Goal: Task Accomplishment & Management: Manage account settings

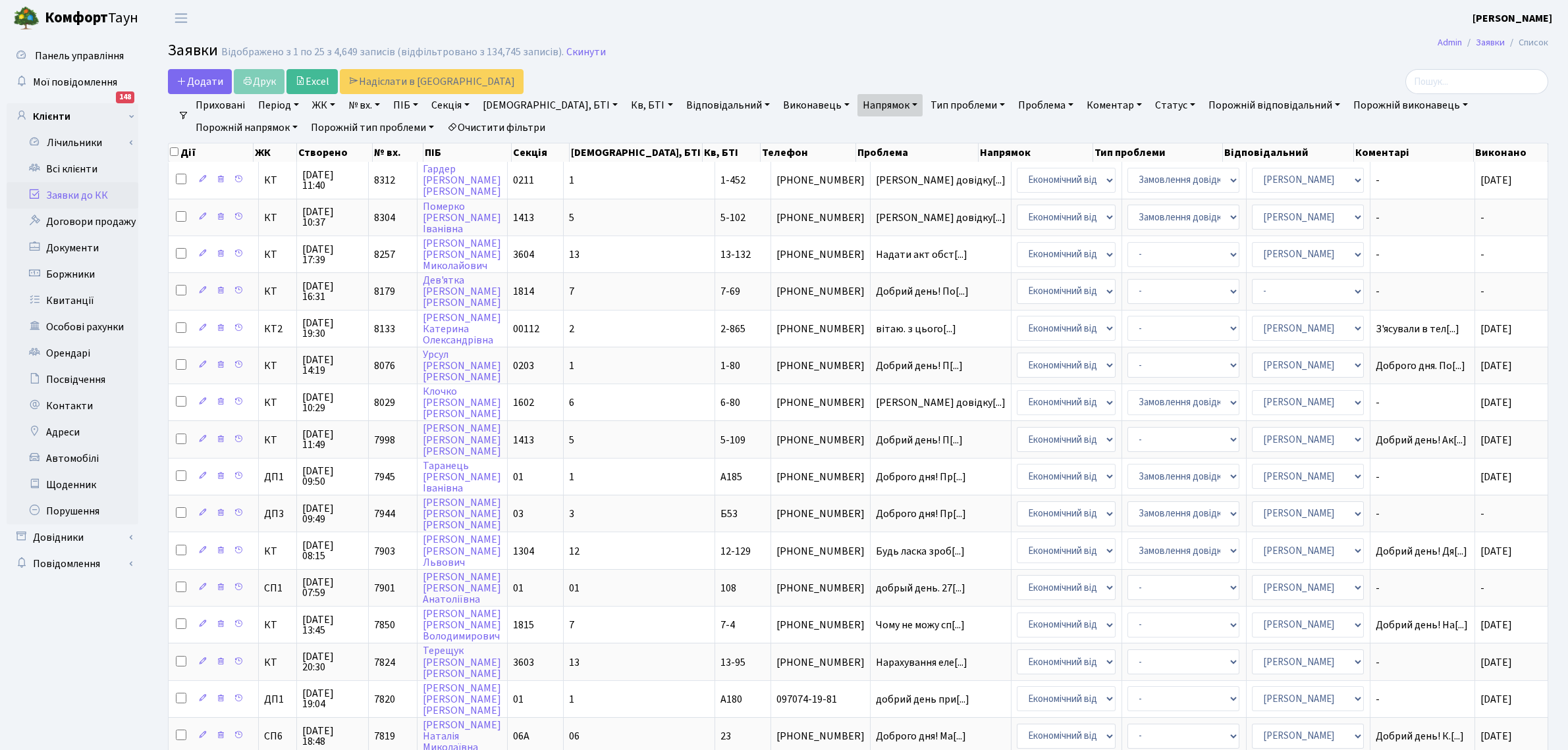
select select "25"
click at [54, 189] on link "Заявки до КК" at bounding box center [72, 196] width 132 height 27
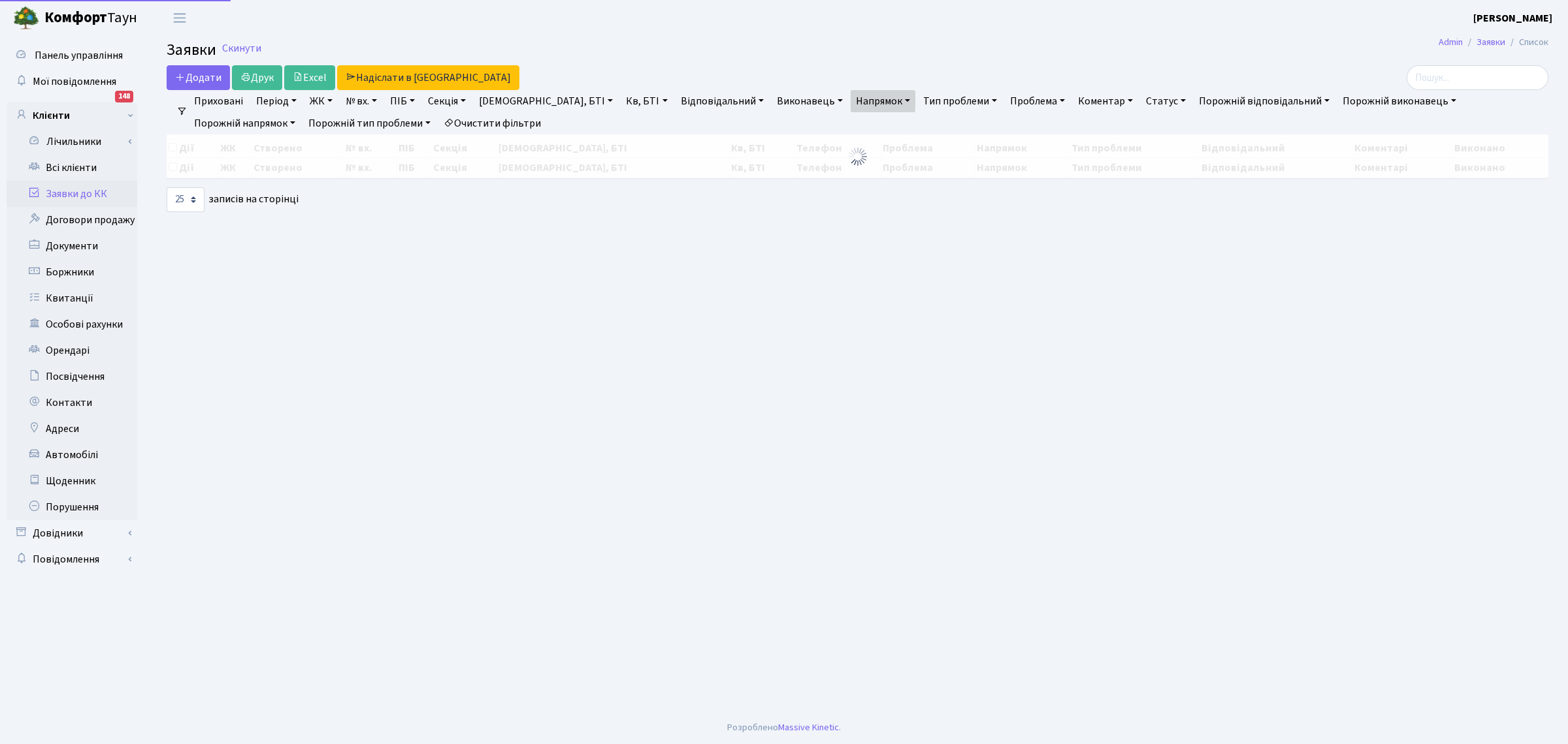
select select "25"
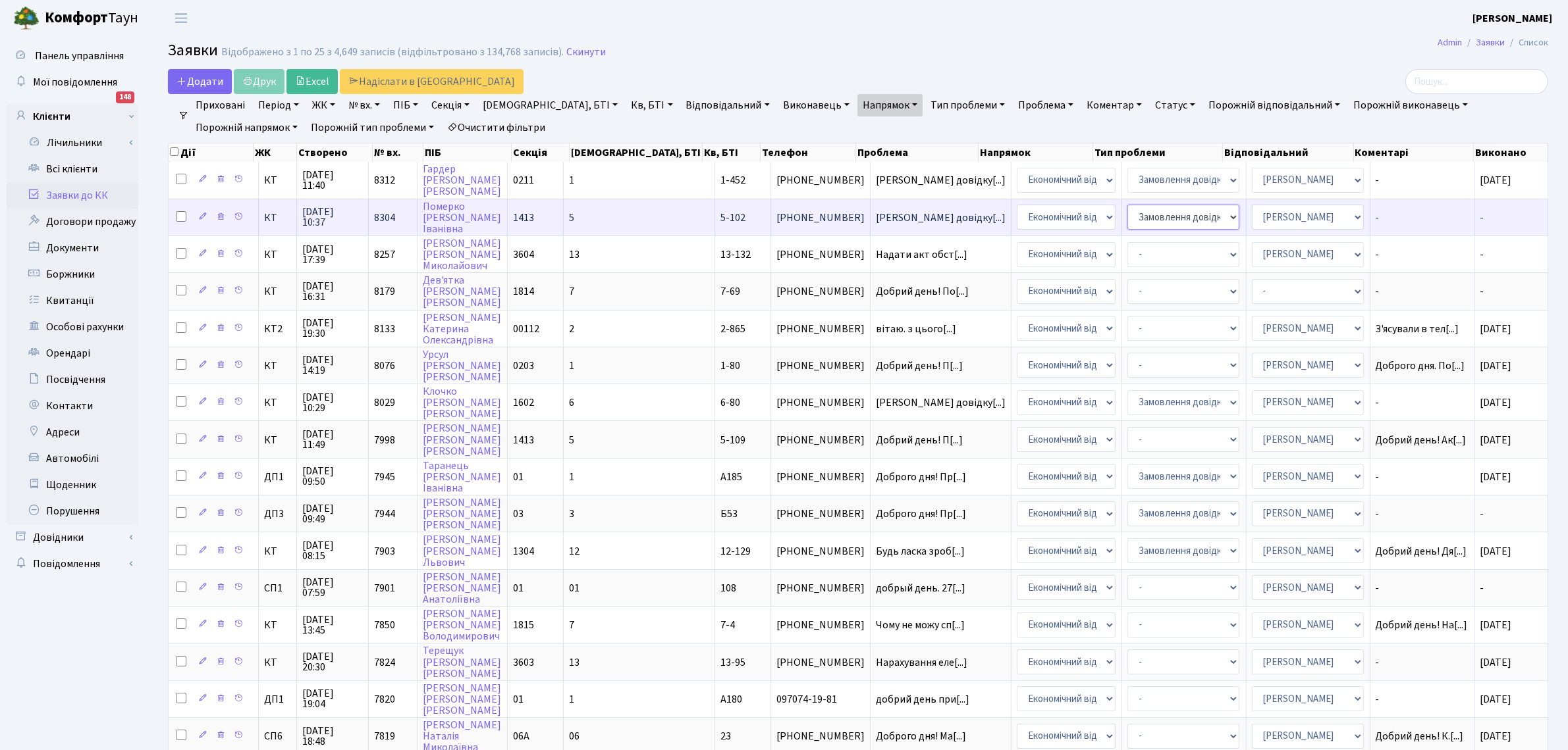
click at [1127, 219] on select "- Замовлення довідки про місце фактичного проживання Замовлення довідки про від…" at bounding box center [1183, 217] width 112 height 25
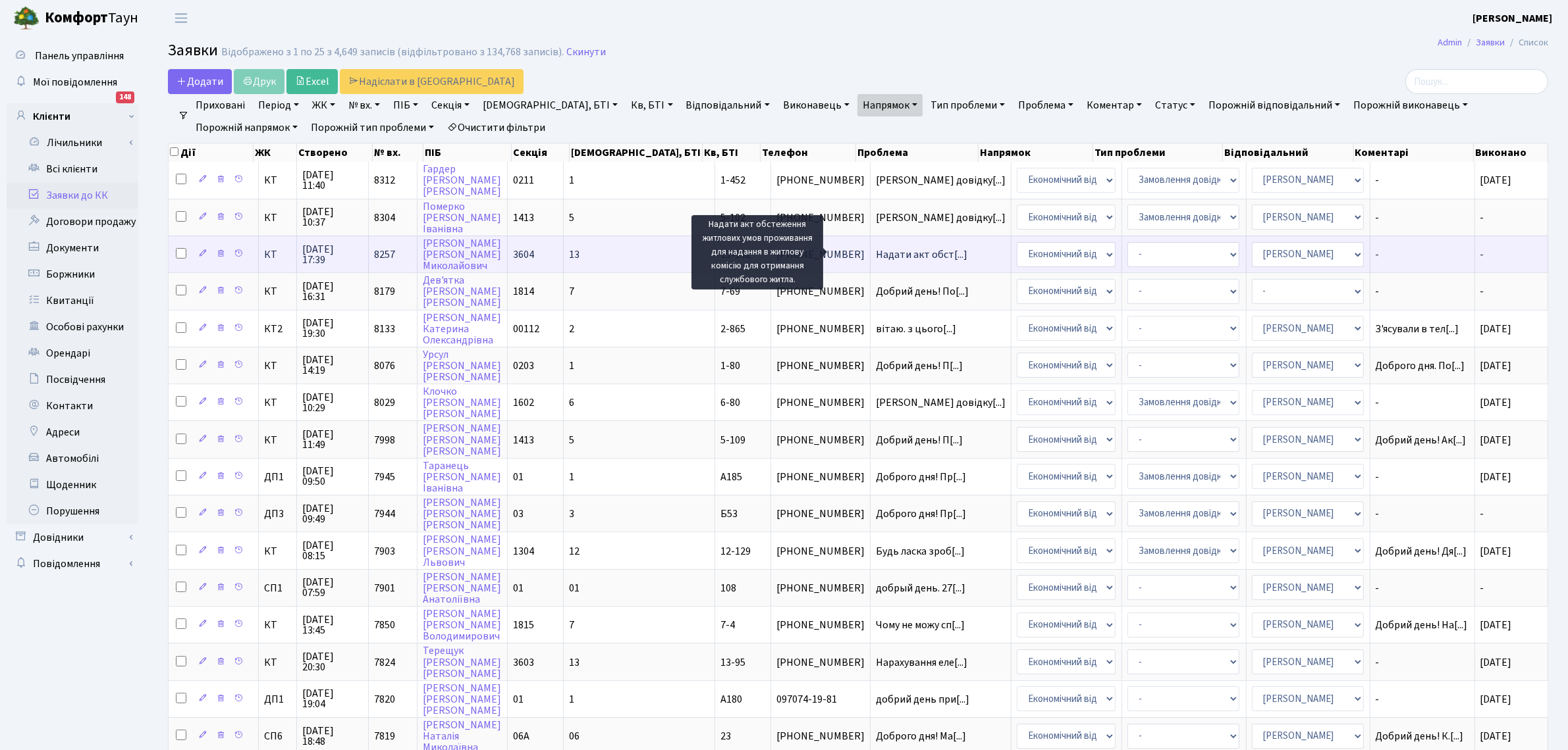
click at [876, 258] on span "Надати акт обст[...]" at bounding box center [921, 254] width 91 height 14
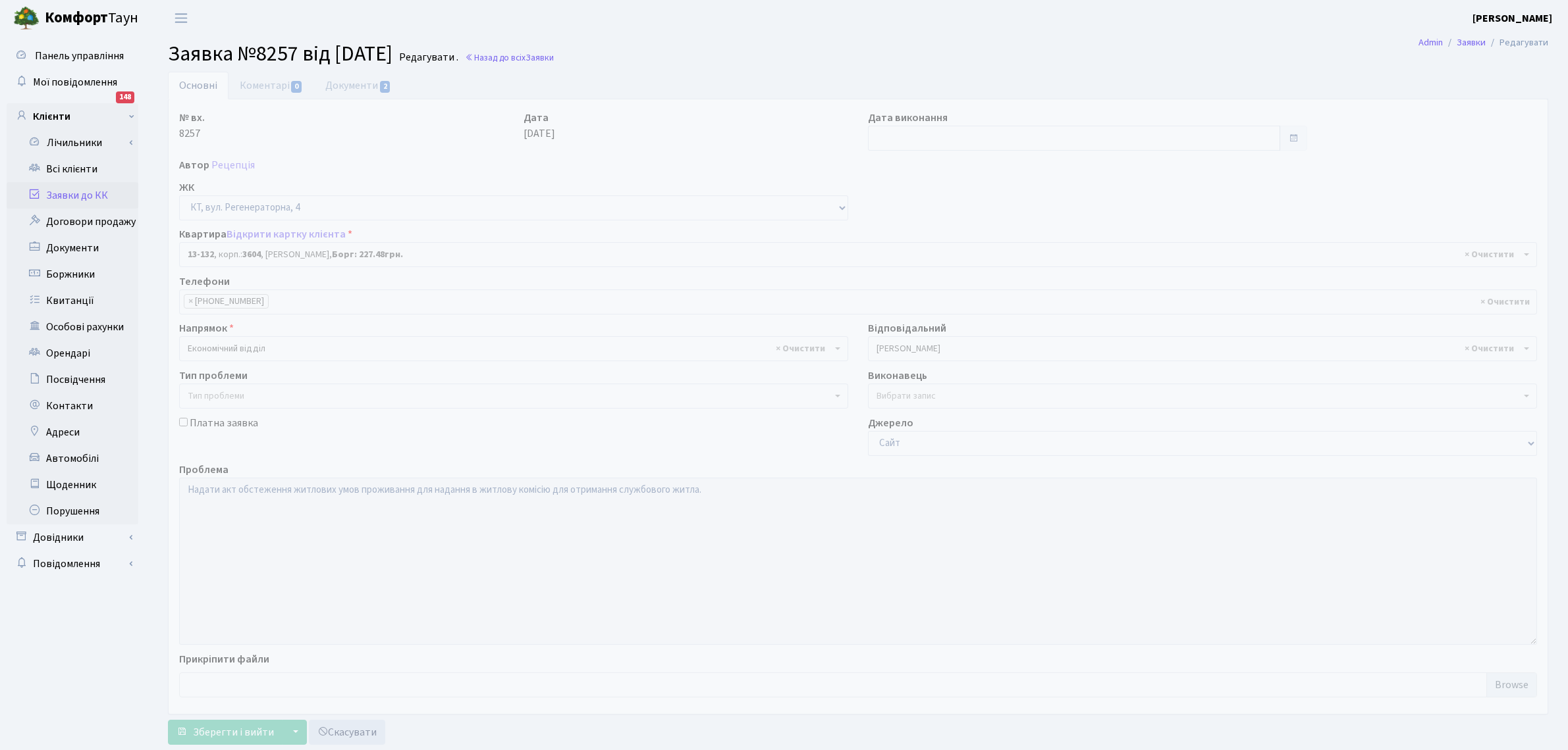
select select "7778"
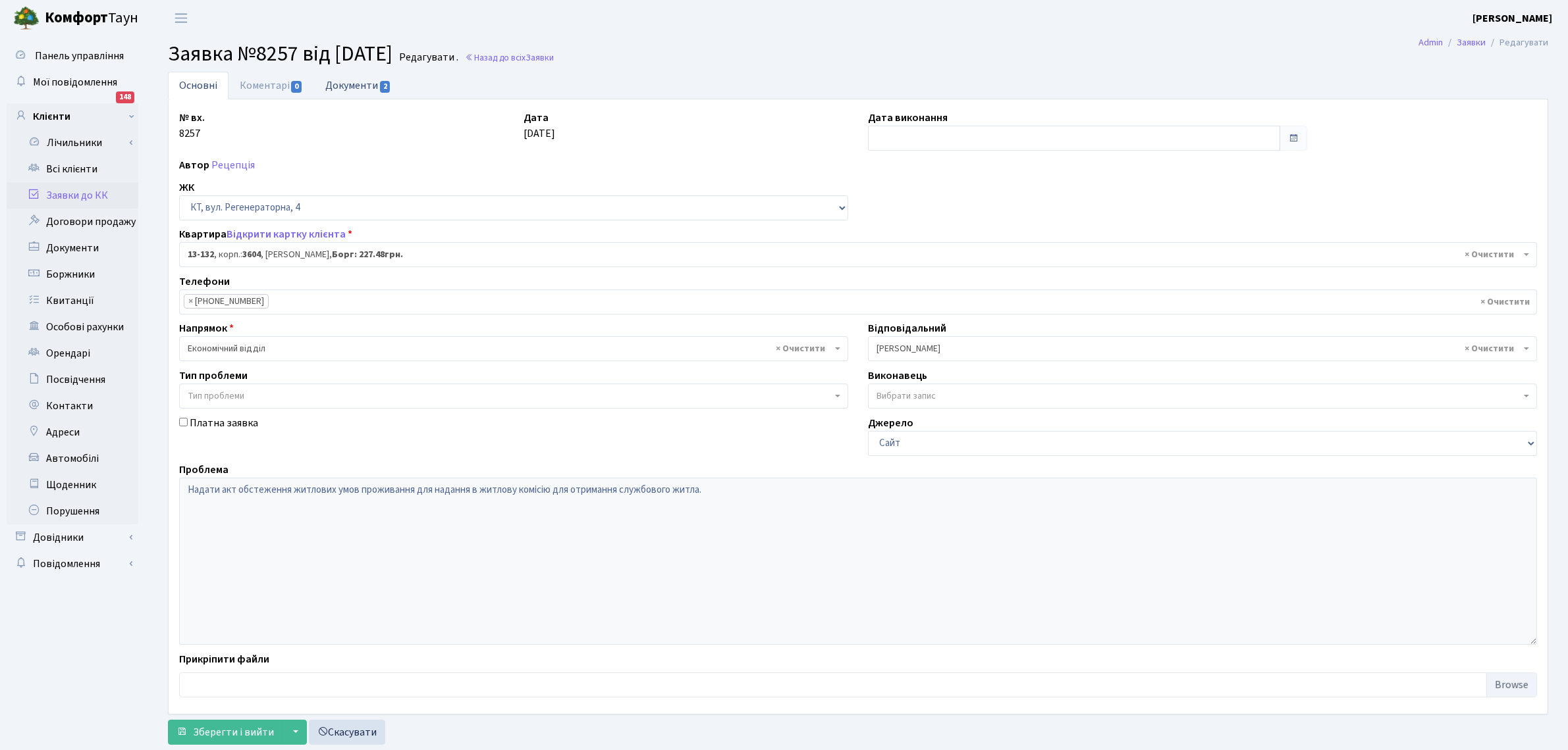
click at [340, 84] on link "Документи 2" at bounding box center [359, 85] width 89 height 27
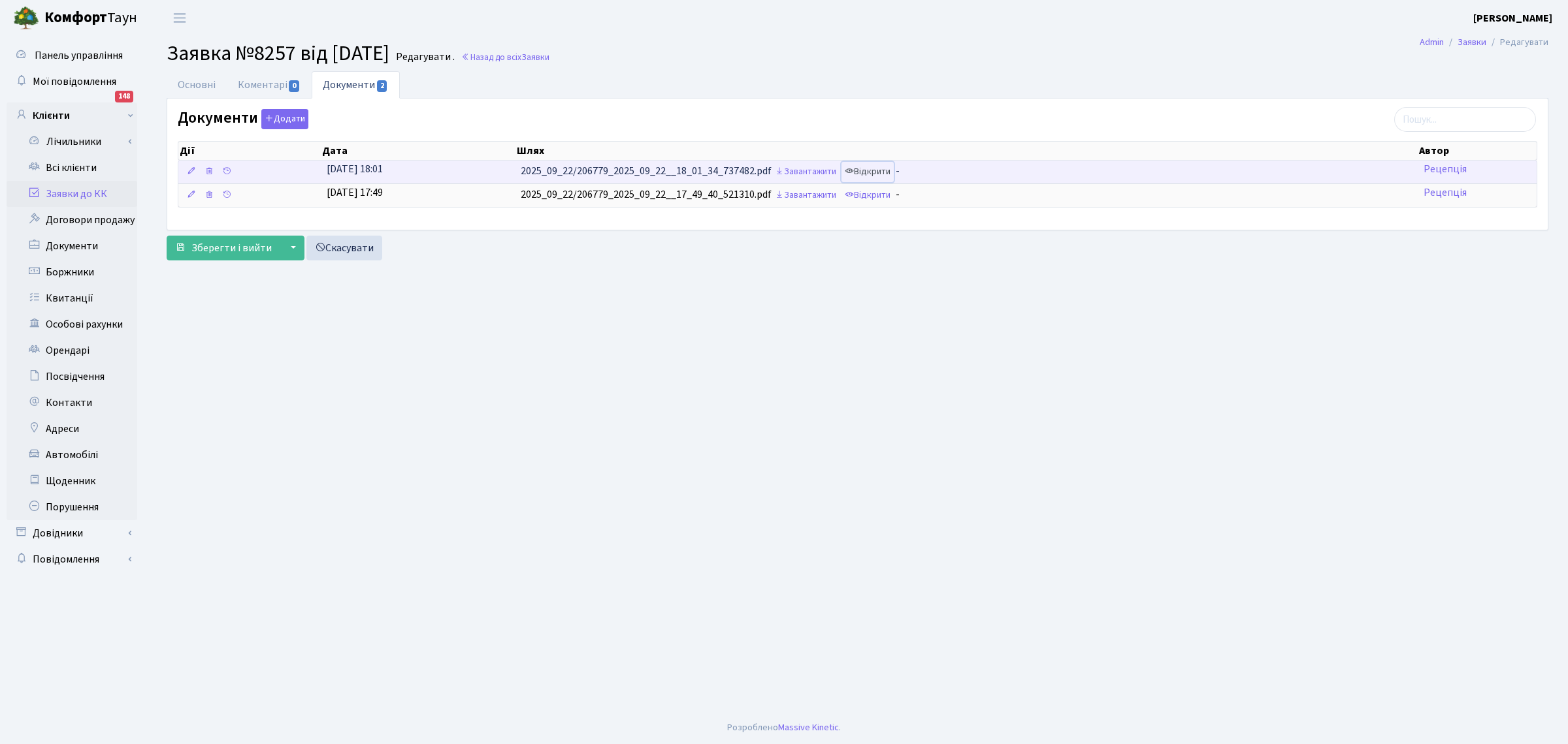
click at [884, 170] on link "Відкрити" at bounding box center [867, 171] width 52 height 20
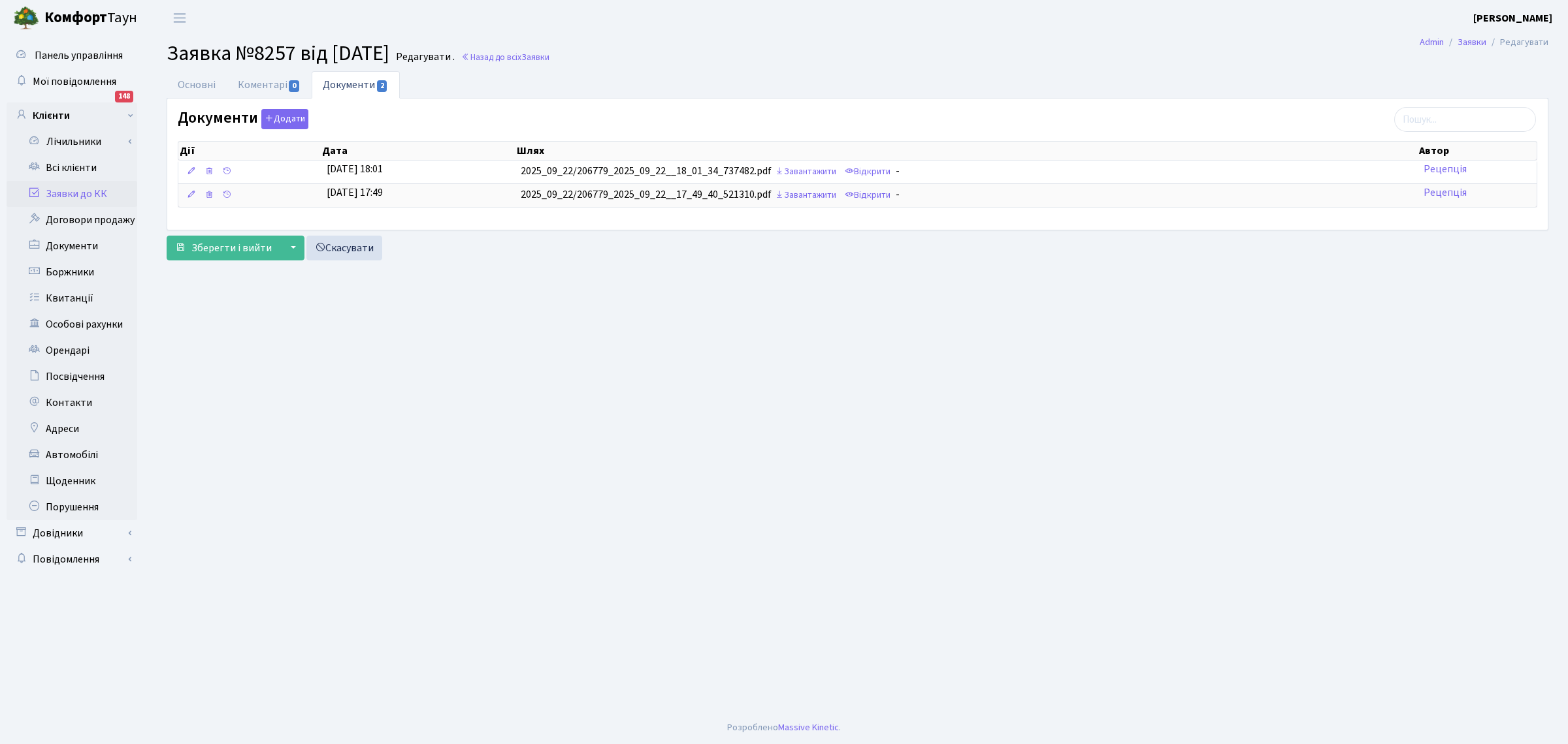
click at [500, 269] on main "Admin Заявки Редагувати Заявка №8257 від 22.09.2025 Редагувати . Назад до всіх …" at bounding box center [857, 373] width 1421 height 675
click at [886, 194] on link "Відкрити" at bounding box center [867, 195] width 52 height 20
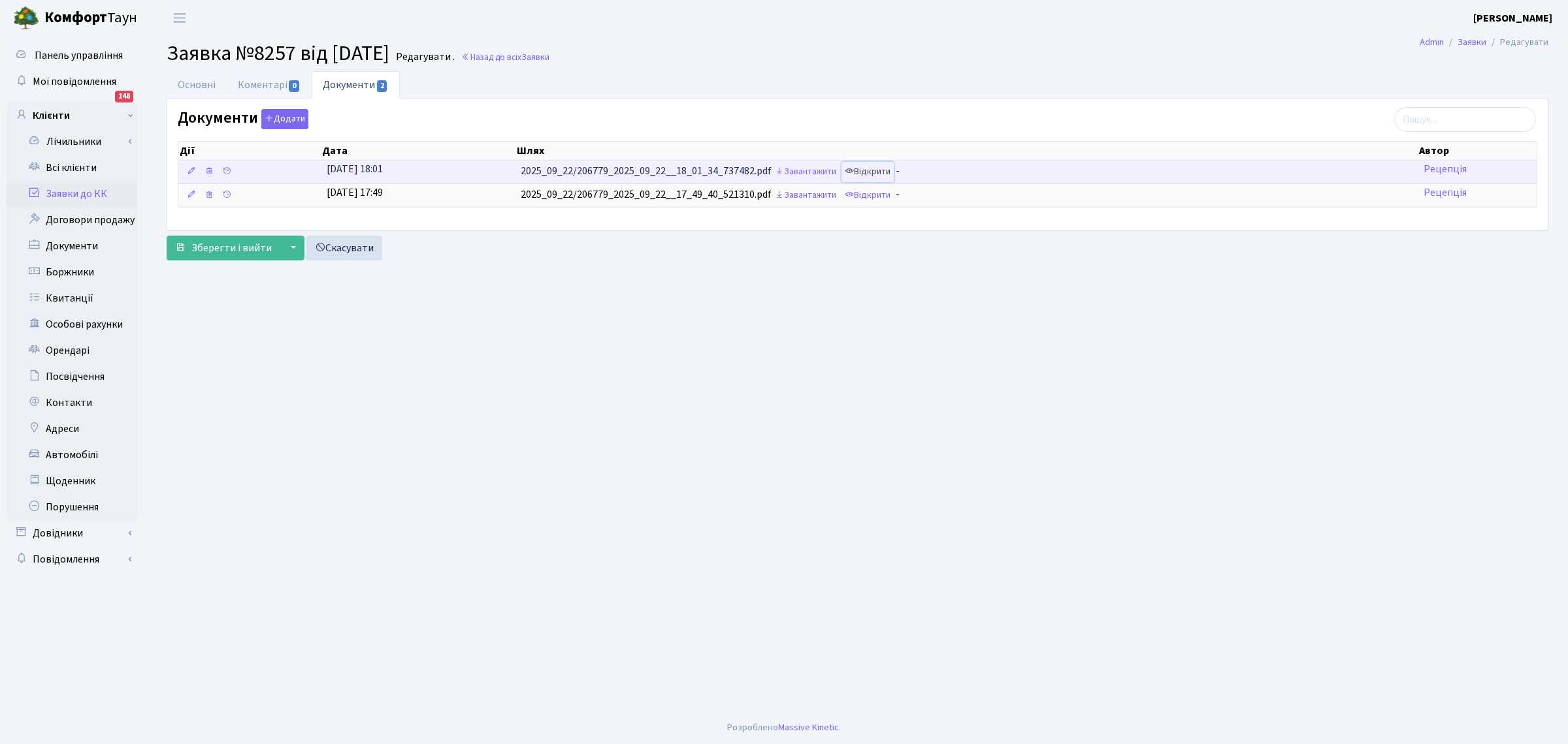
click at [883, 173] on link "Відкрити" at bounding box center [867, 171] width 52 height 20
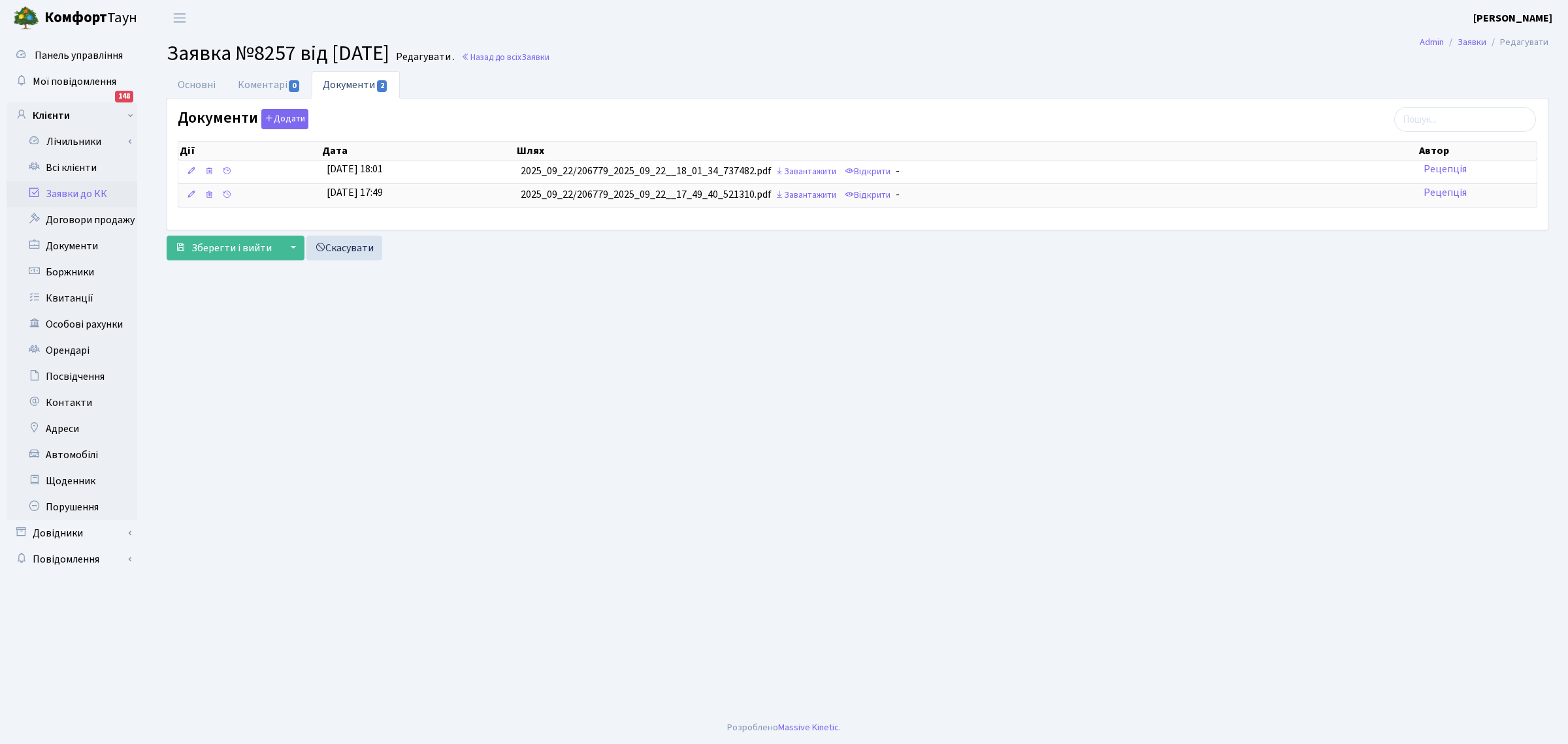
click at [63, 188] on link "Заявки до КК" at bounding box center [71, 194] width 131 height 26
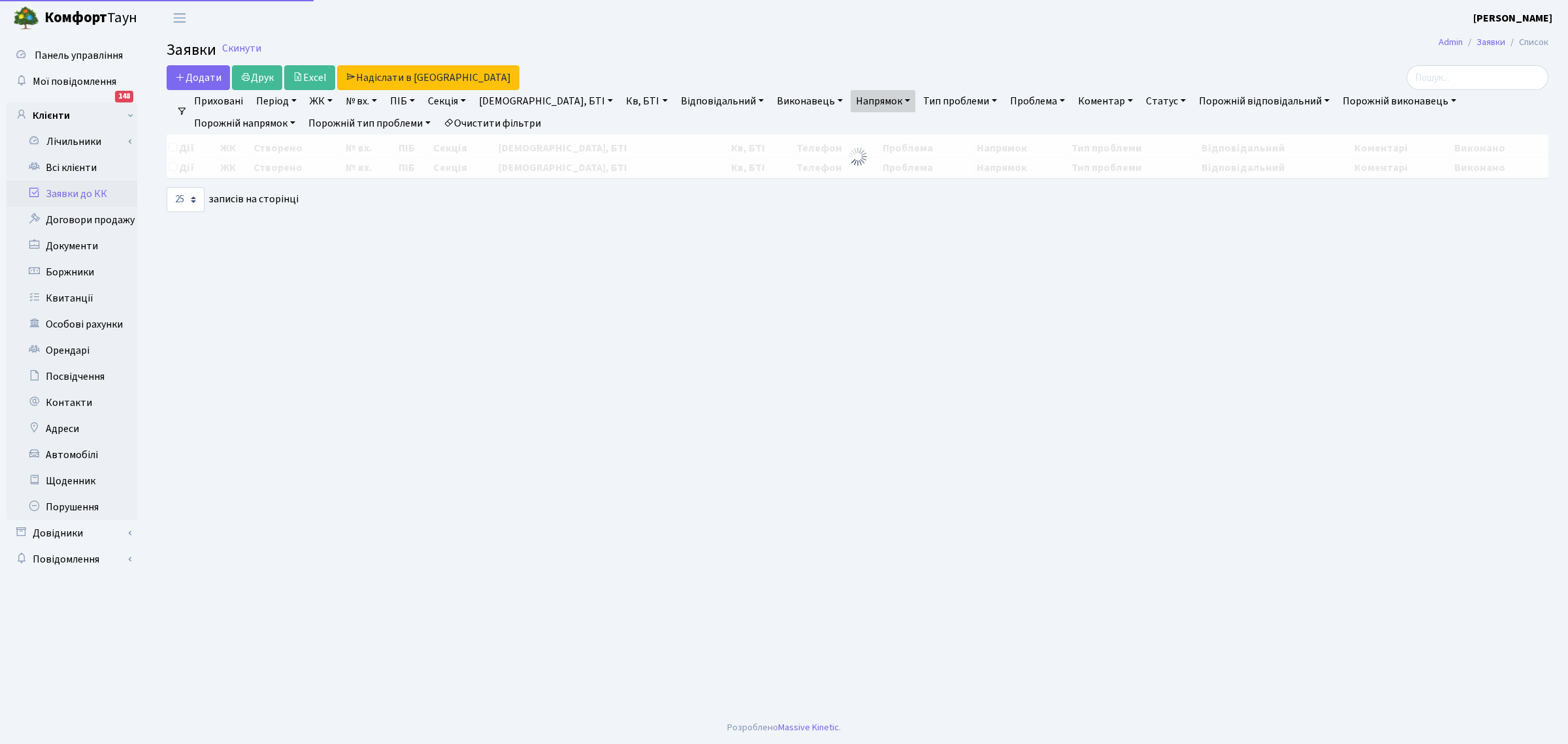
select select "25"
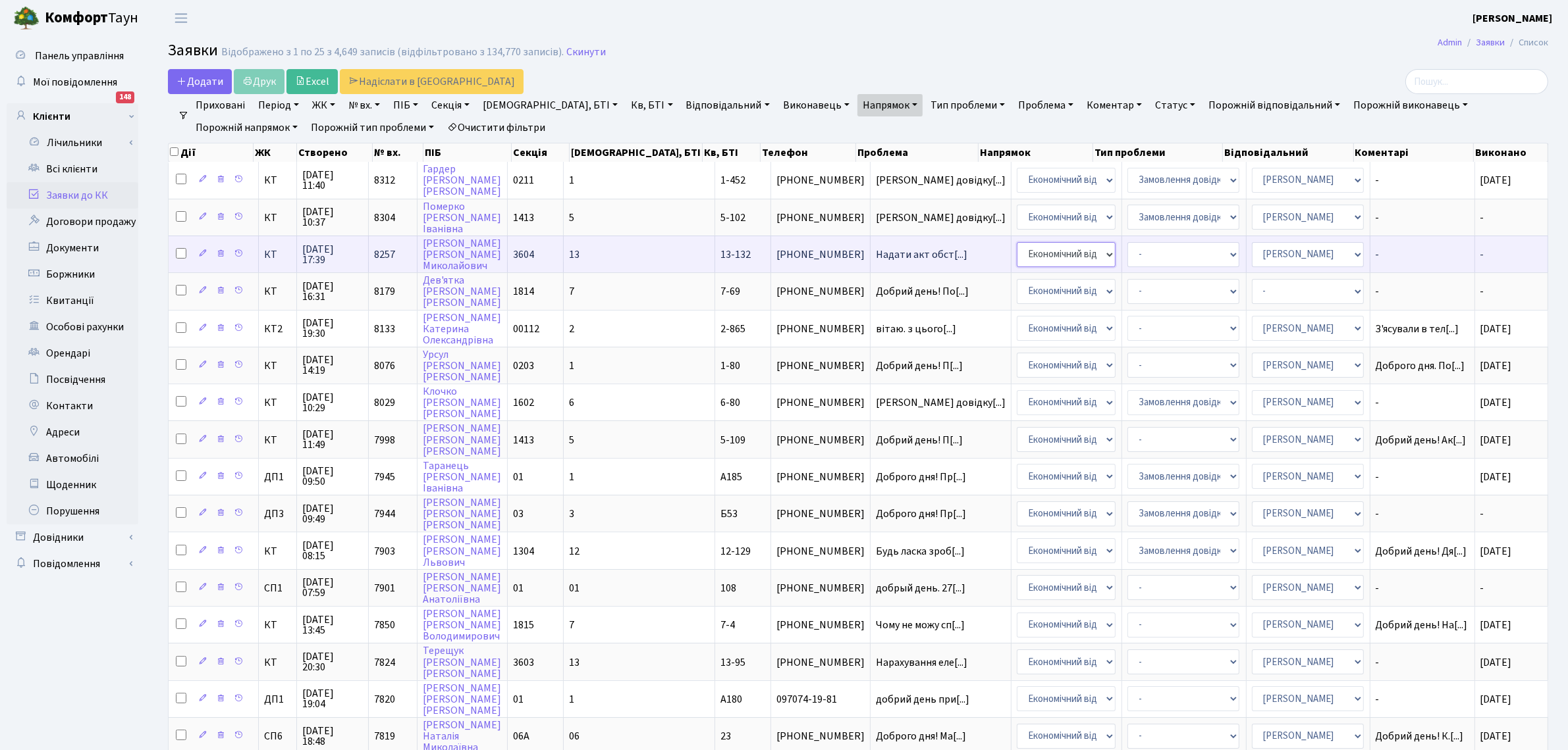
click at [1017, 247] on select "- Адміністрація Домофон, СКД Ліфт Майстри Сантехніка Економічний відділ Електри…" at bounding box center [1066, 255] width 98 height 25
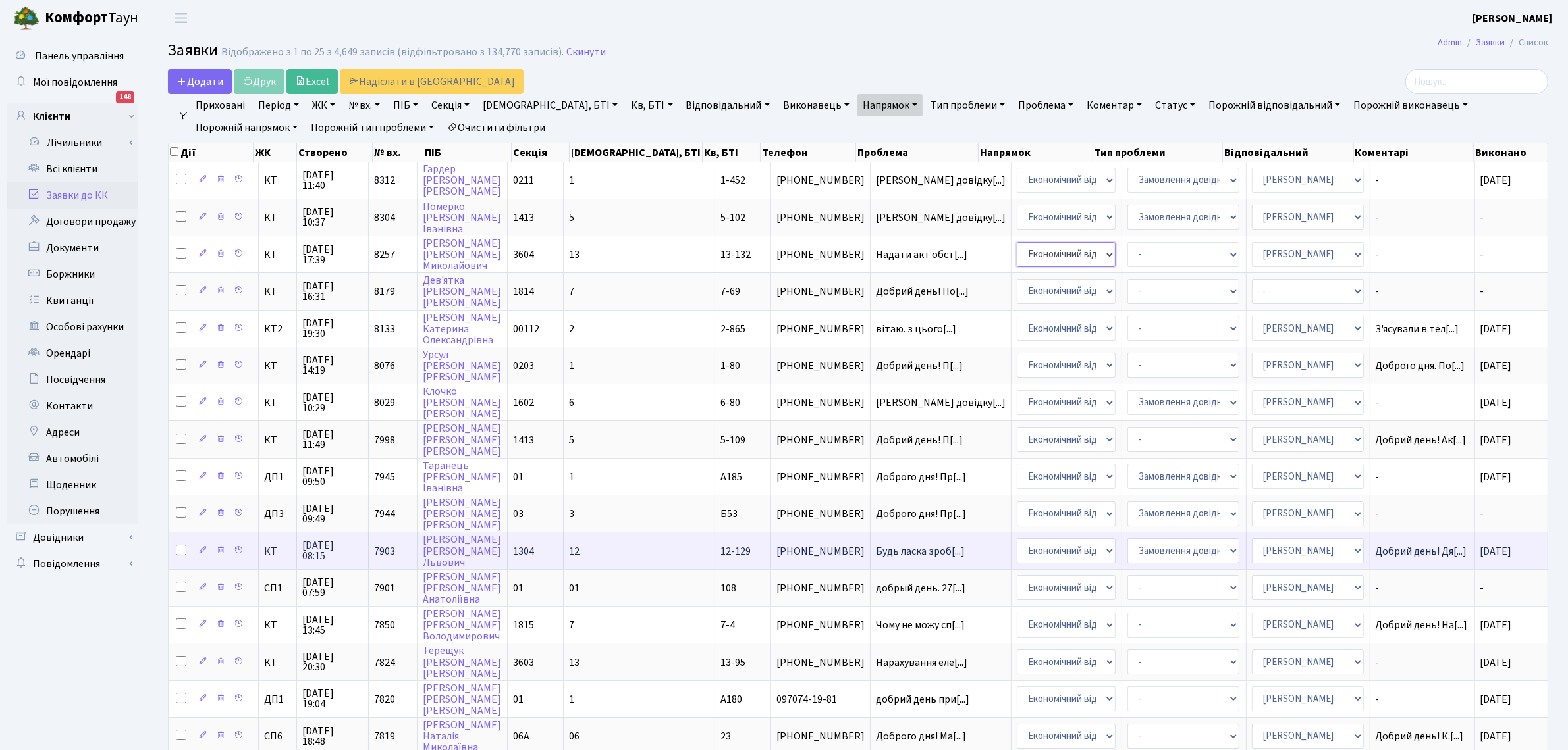
select select "5"
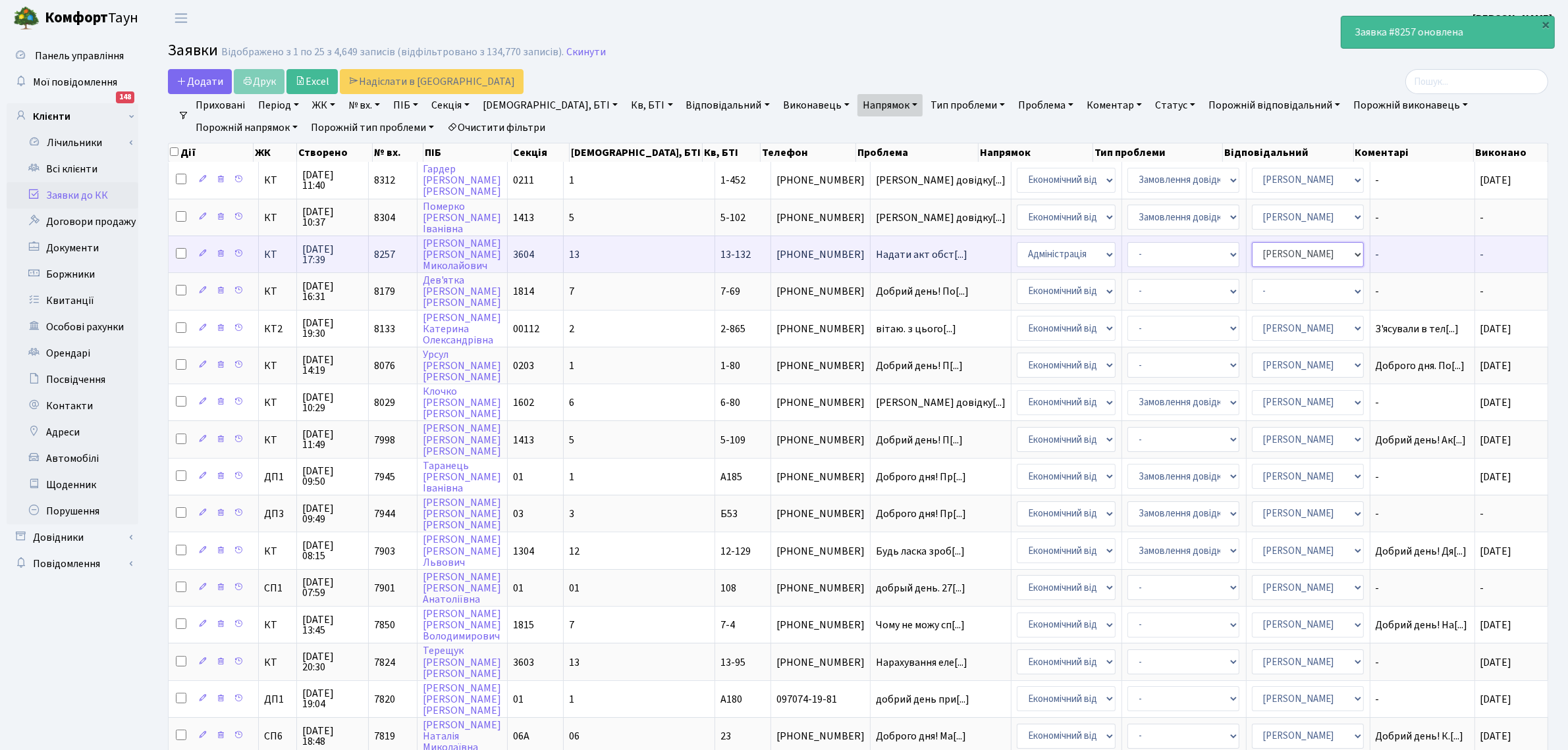
click at [1252, 243] on select "- Адміністратор ЖК ДП Адміністратор ЖК КТ Адміністратор ЖК СП [PERSON_NAME] [PE…" at bounding box center [1308, 255] width 112 height 25
select select "110"
click at [1146, 258] on select "- Відеонагляд Забудовник Замовлення плану комунікацій Замовлення технічних умов…" at bounding box center [1183, 255] width 112 height 25
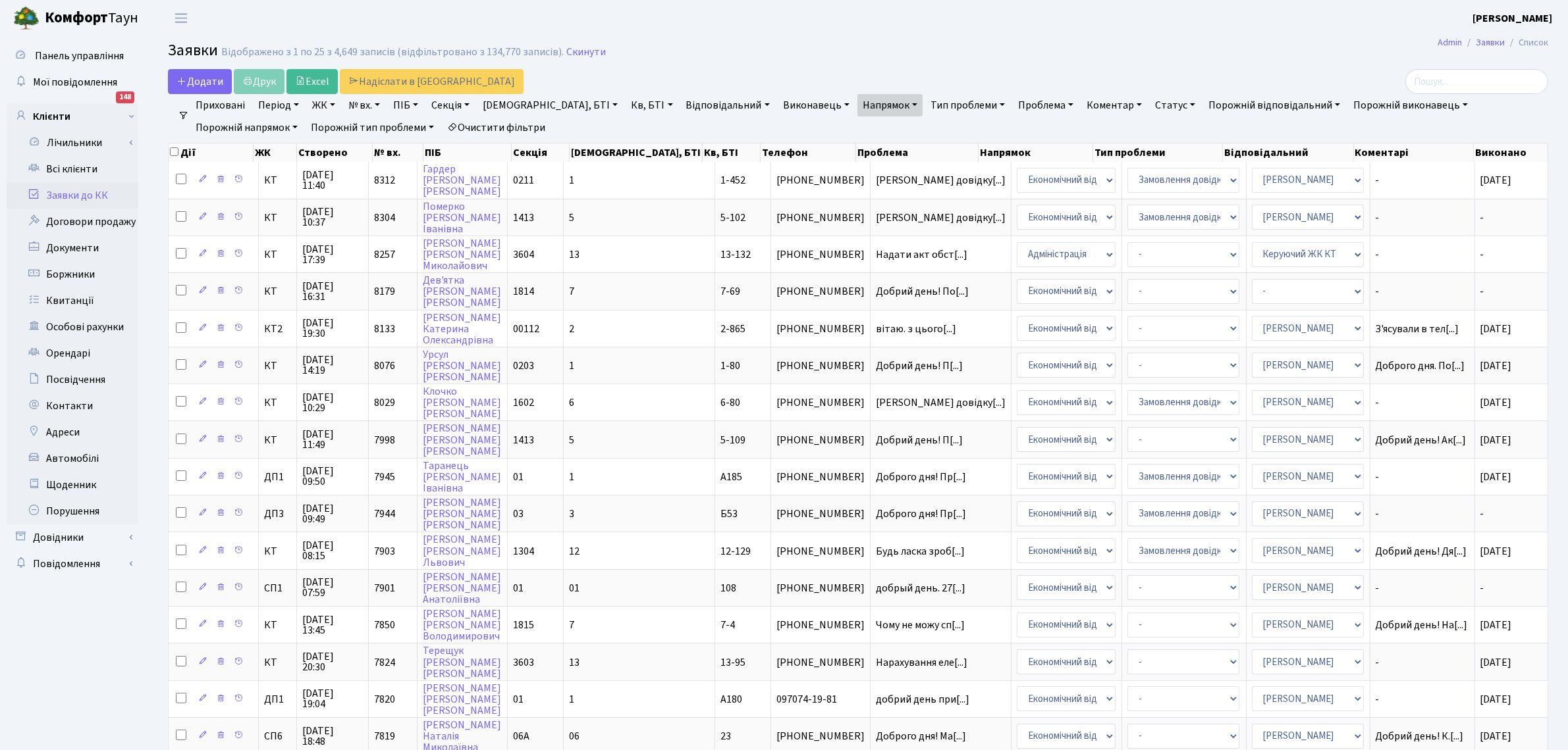
click at [1284, 47] on h2 "Заявки Відображено з 1 по 25 з 4,649 записів (відфільтровано з 134,770 записів)…" at bounding box center [858, 52] width 1380 height 22
